Goal: Information Seeking & Learning: Learn about a topic

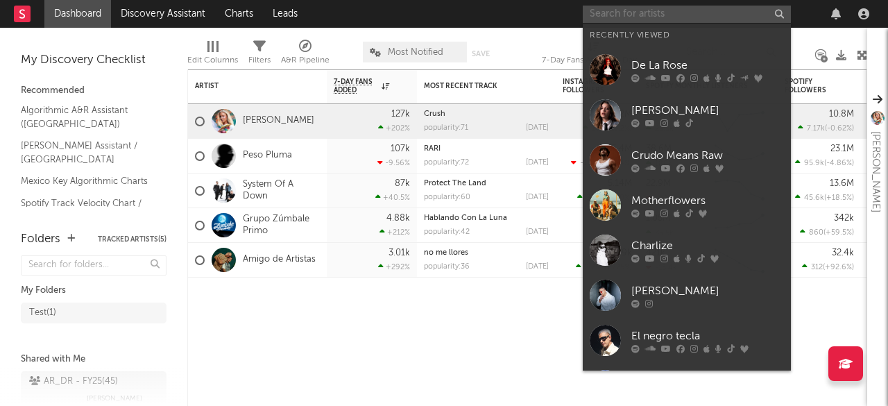
click at [655, 13] on input "text" at bounding box center [686, 14] width 208 height 17
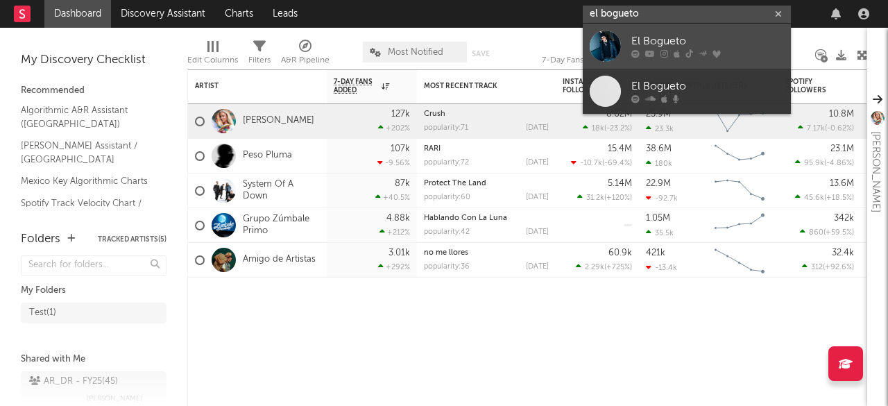
type input "el bogueto"
click at [663, 30] on link "El Bogueto" at bounding box center [686, 46] width 208 height 45
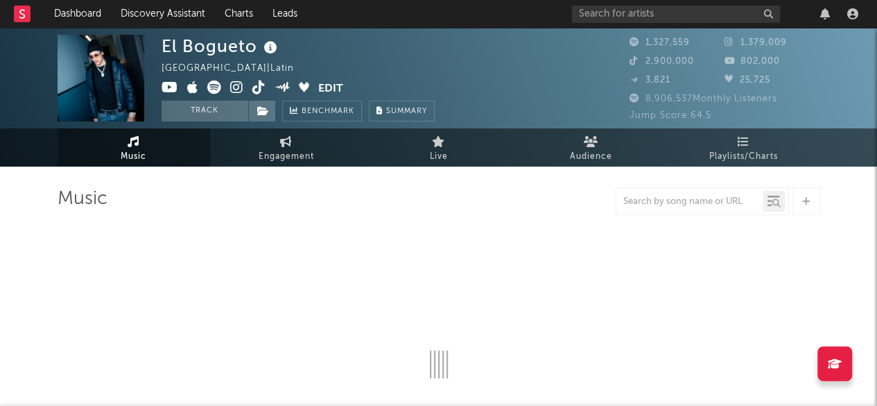
select select "6m"
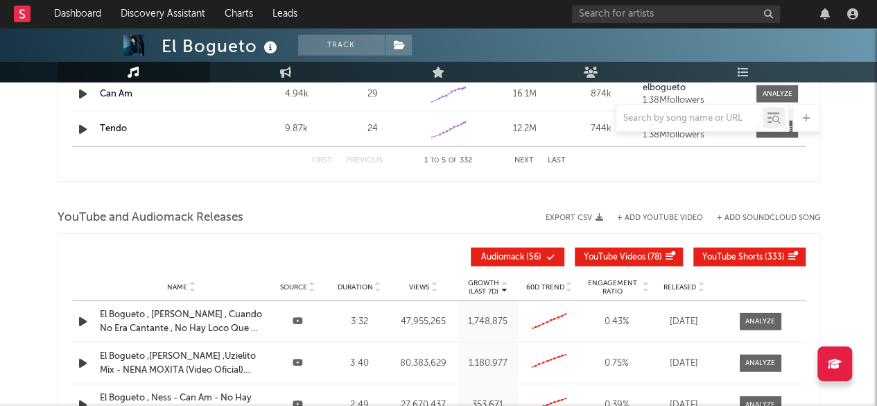
scroll to position [1478, 0]
